Goal: Information Seeking & Learning: Learn about a topic

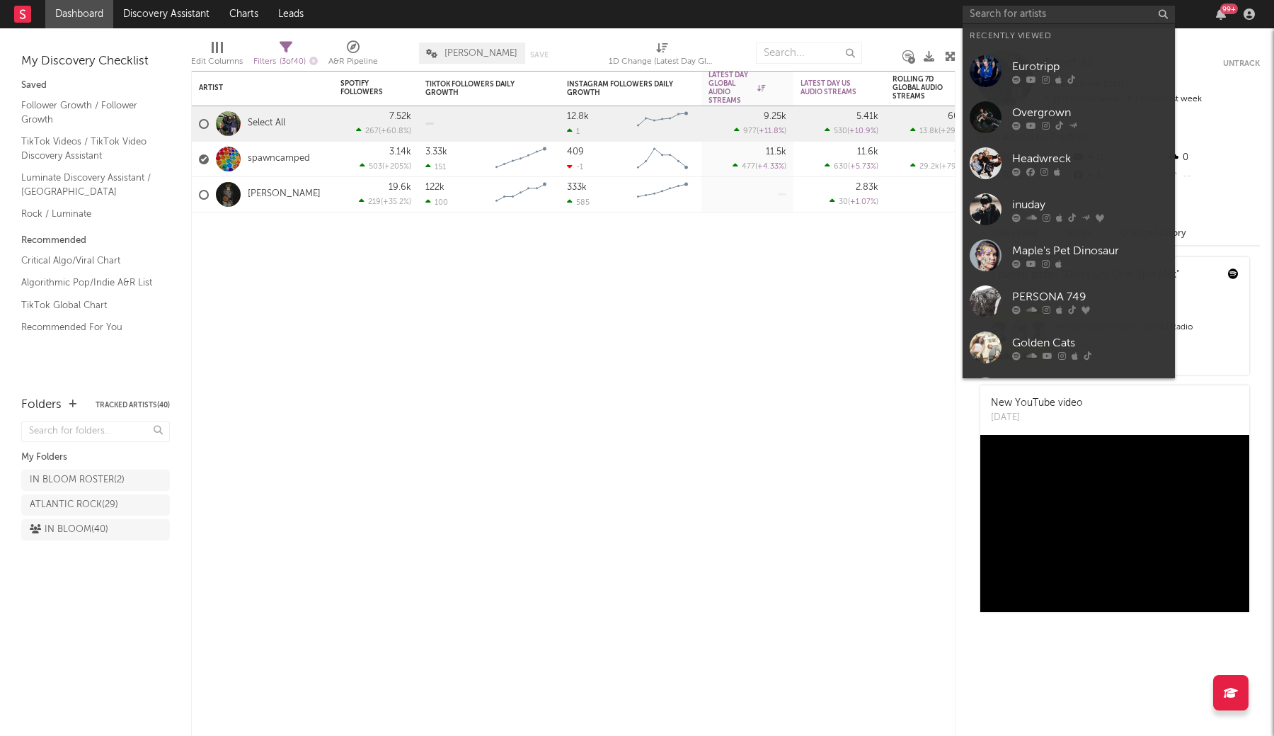
click at [1007, 6] on input "text" at bounding box center [1069, 15] width 212 height 18
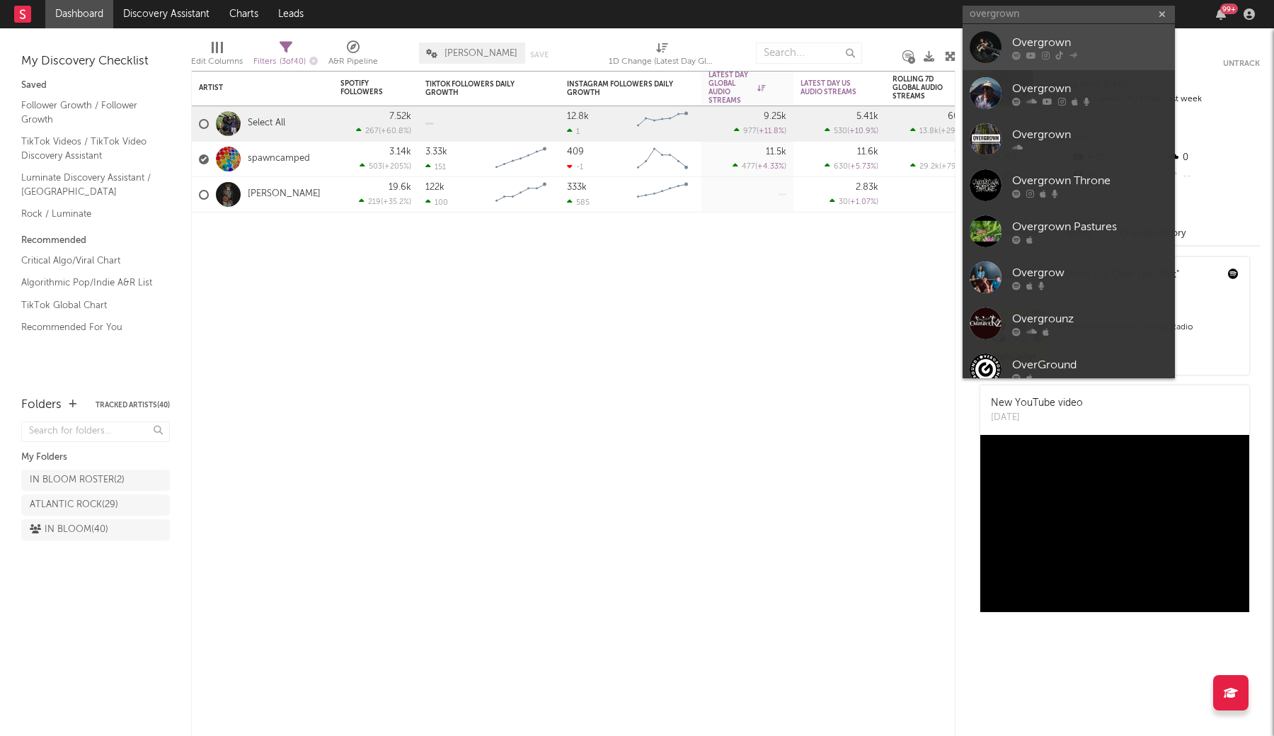
type input "overgrown"
click at [1020, 52] on icon at bounding box center [1016, 55] width 8 height 8
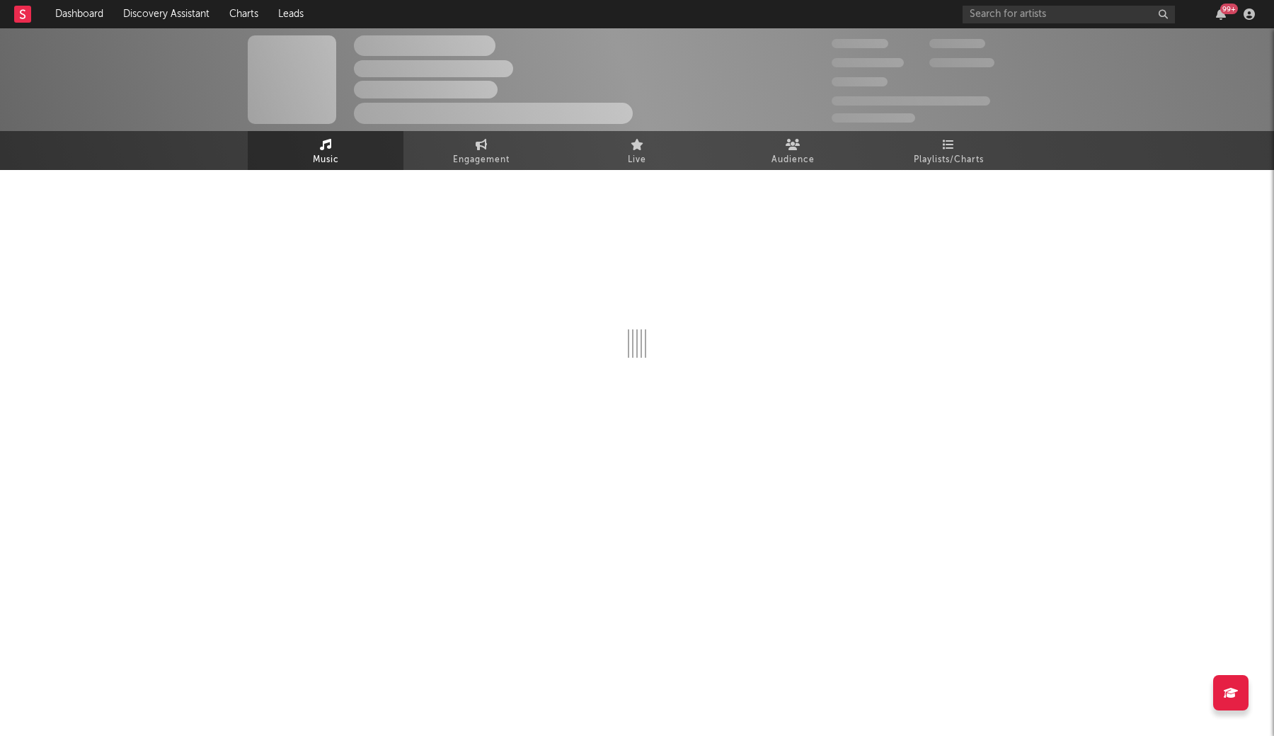
select select "1w"
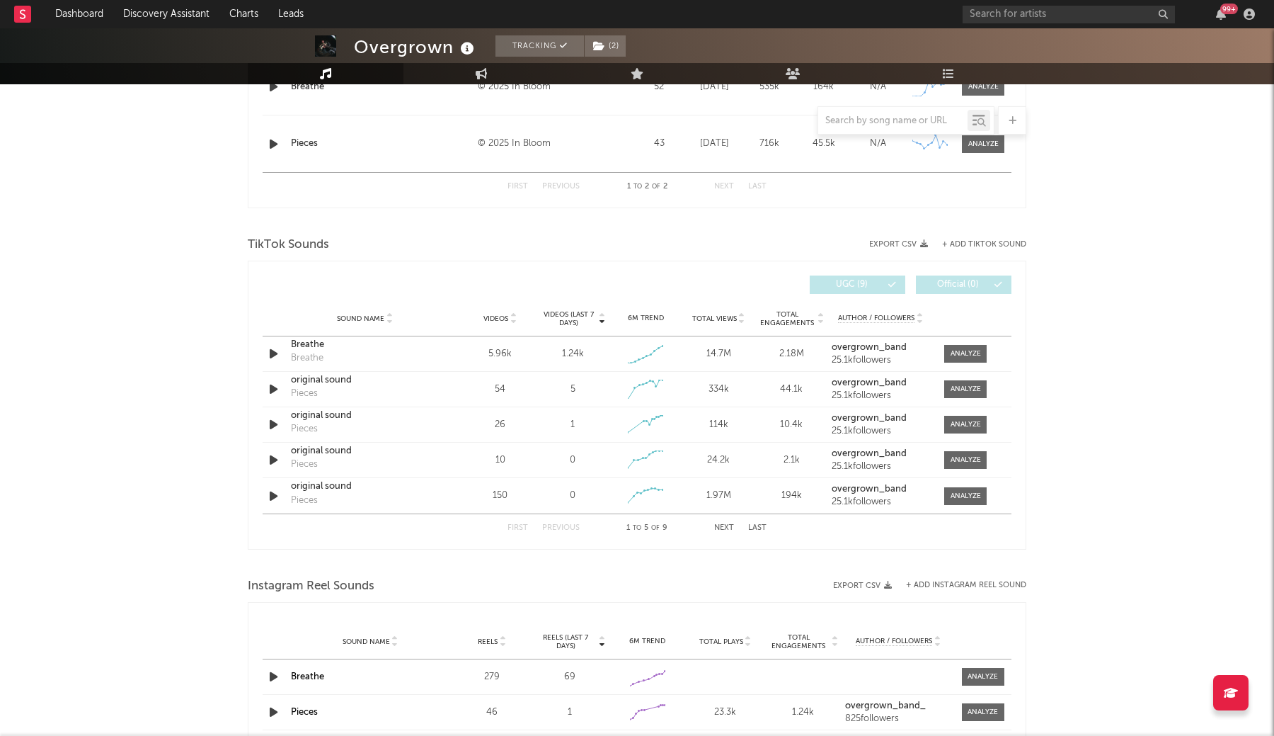
scroll to position [649, 0]
click at [971, 356] on div at bounding box center [966, 353] width 30 height 11
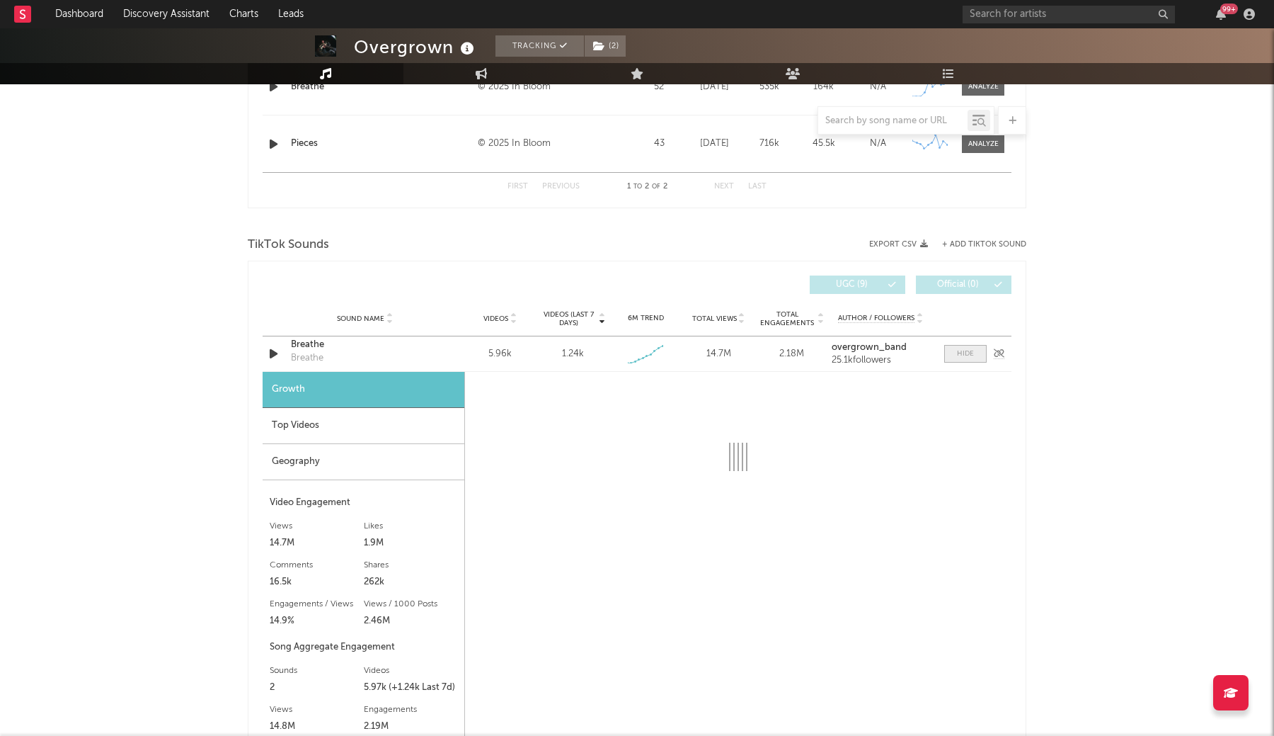
select select "1w"
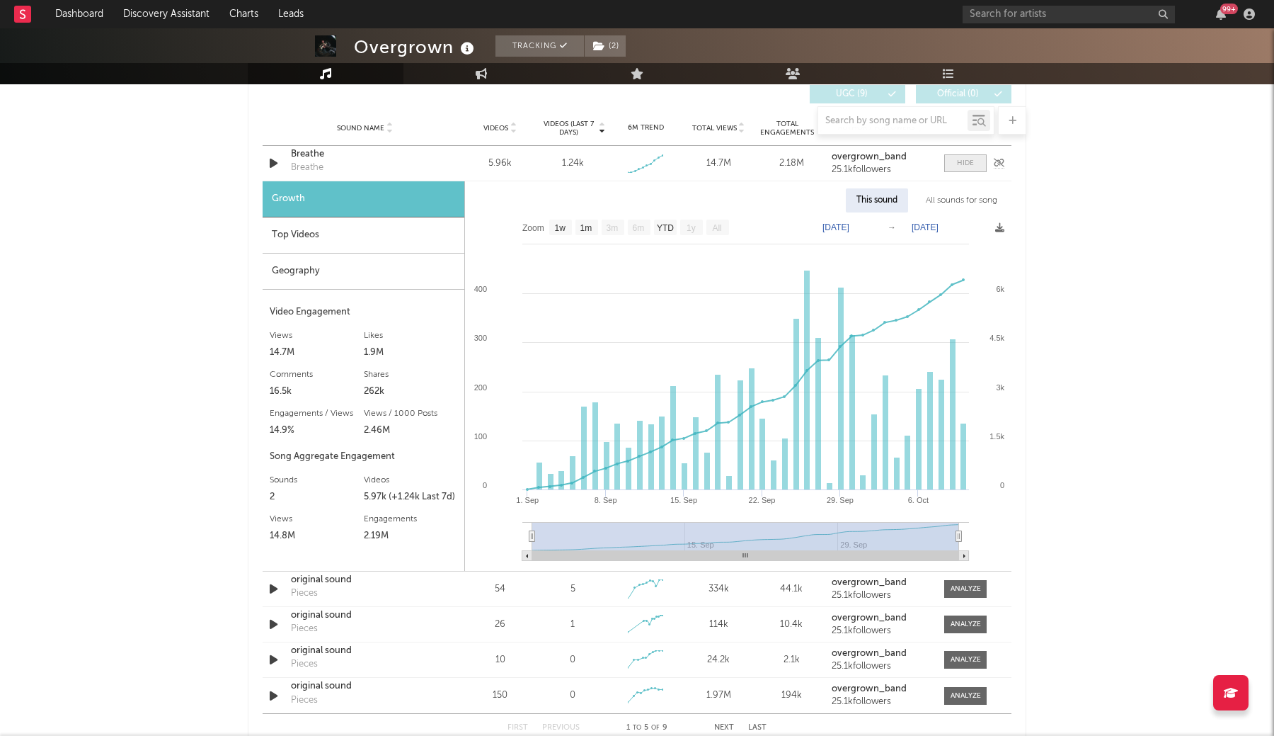
scroll to position [840, 0]
click at [312, 154] on div "Breathe" at bounding box center [365, 153] width 148 height 14
